Goal: Task Accomplishment & Management: Complete application form

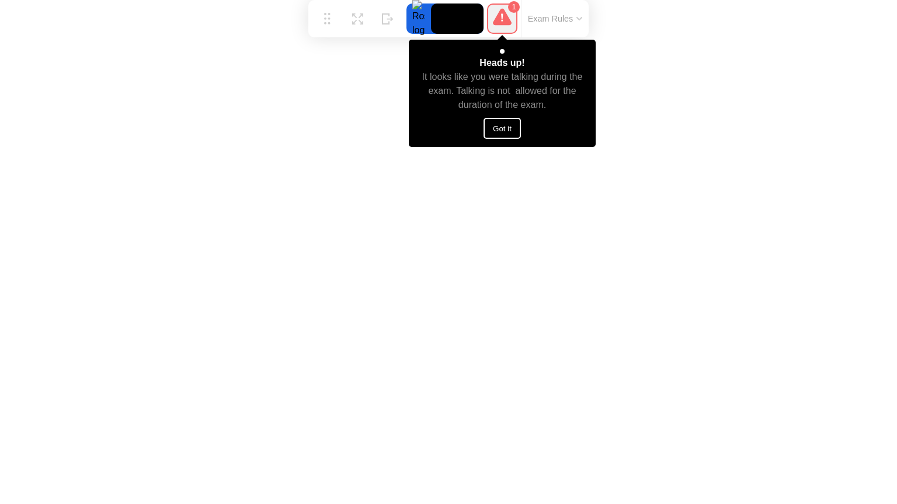
click at [505, 131] on button "Got it" at bounding box center [501, 128] width 37 height 21
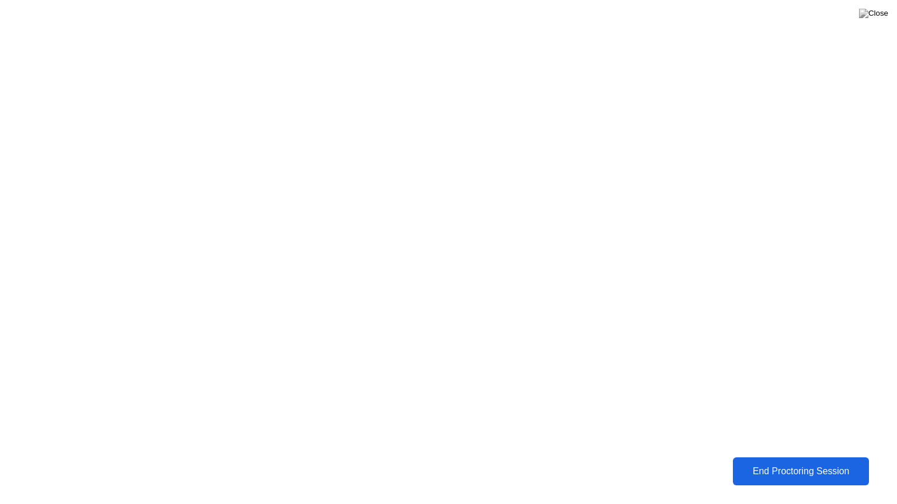
click at [792, 473] on div "End Proctoring Session" at bounding box center [800, 471] width 129 height 11
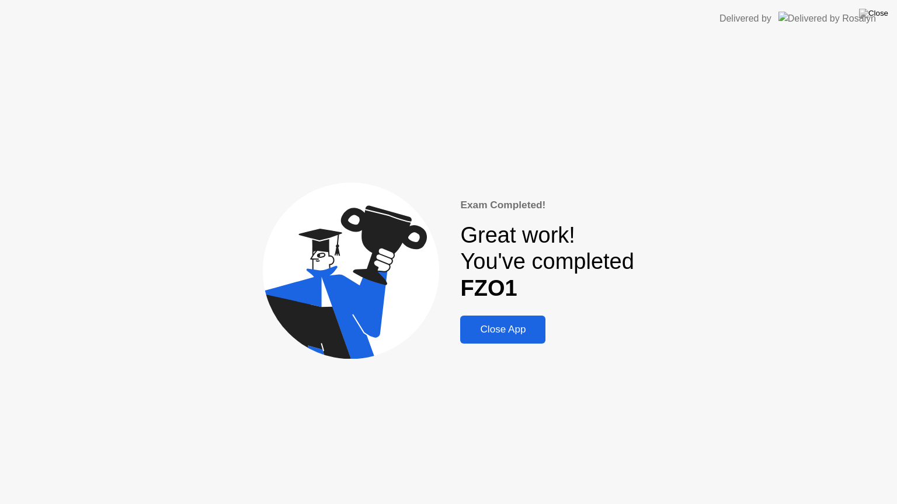
click at [517, 327] on div "Close App" at bounding box center [502, 330] width 78 height 12
